Goal: Navigation & Orientation: Go to known website

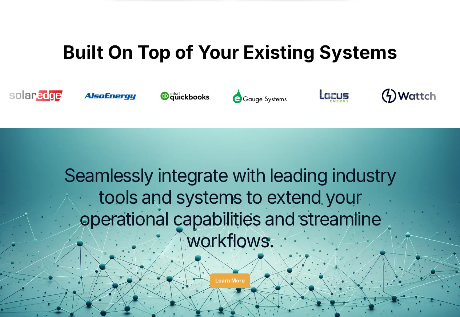
scroll to position [1046, 0]
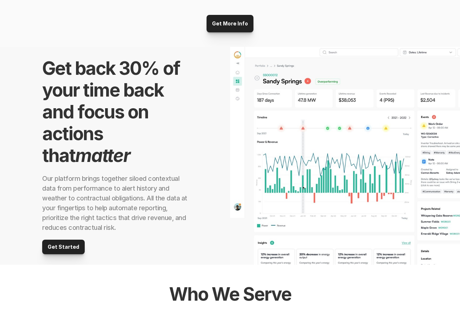
scroll to position [610, 0]
